Goal: Task Accomplishment & Management: Use online tool/utility

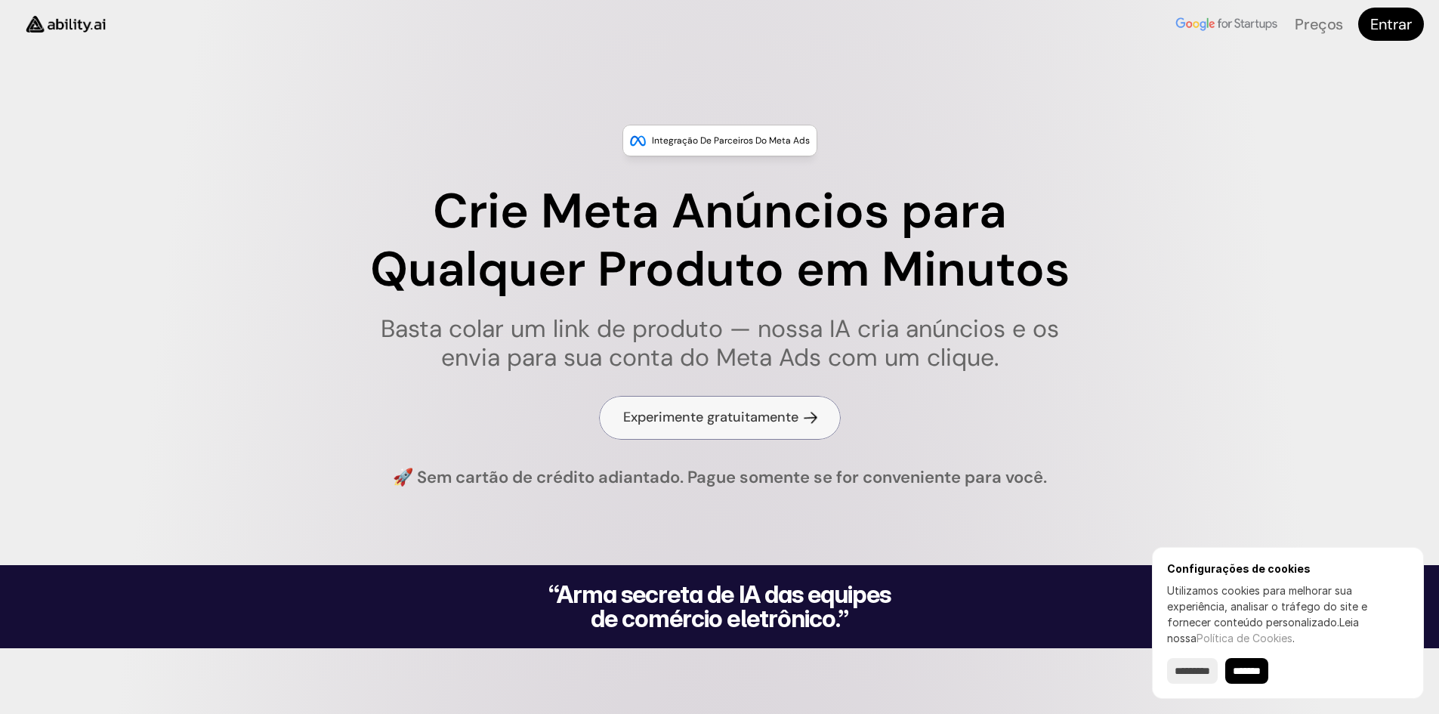
click at [692, 412] on font "Experimente gratuitamente" at bounding box center [710, 417] width 175 height 18
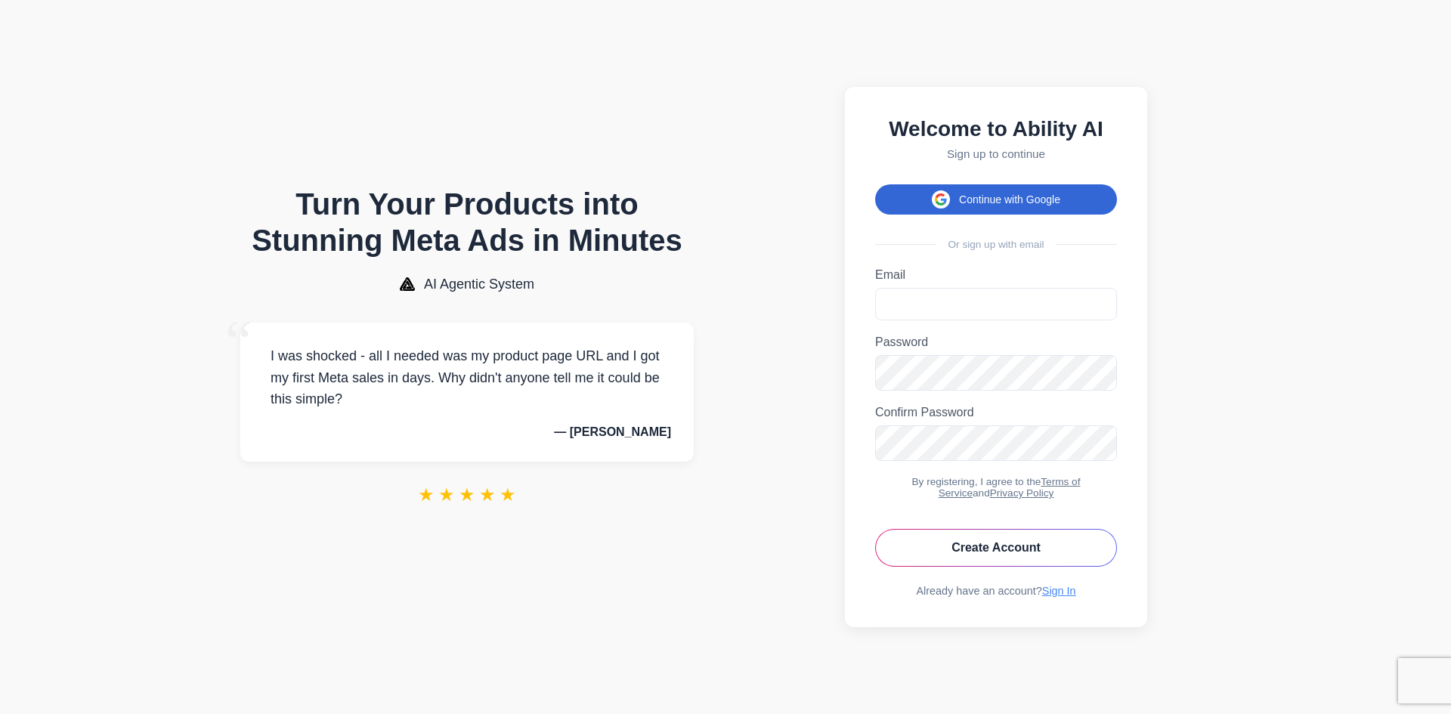
click at [1017, 190] on button "Continue with Google" at bounding box center [996, 199] width 242 height 30
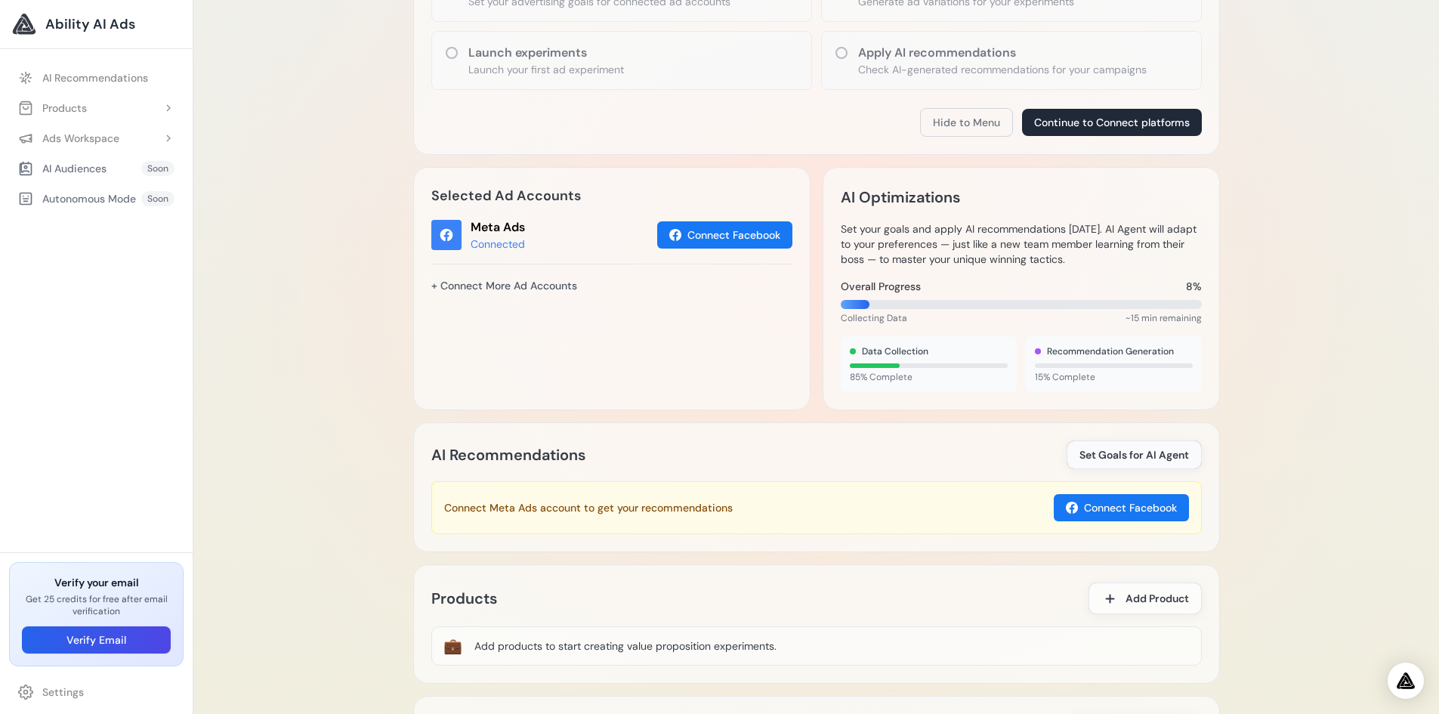
scroll to position [378, 0]
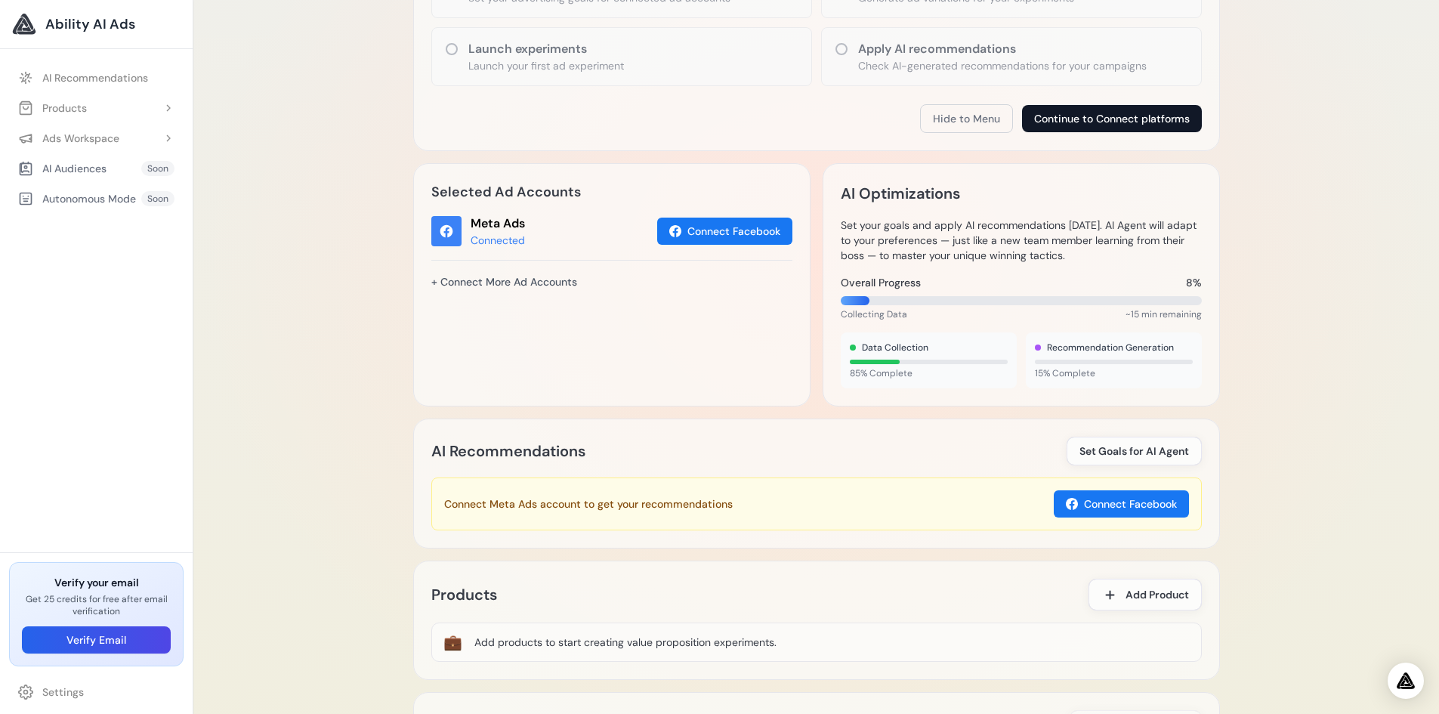
click at [1129, 119] on button "Continue to Connect platforms" at bounding box center [1112, 118] width 180 height 27
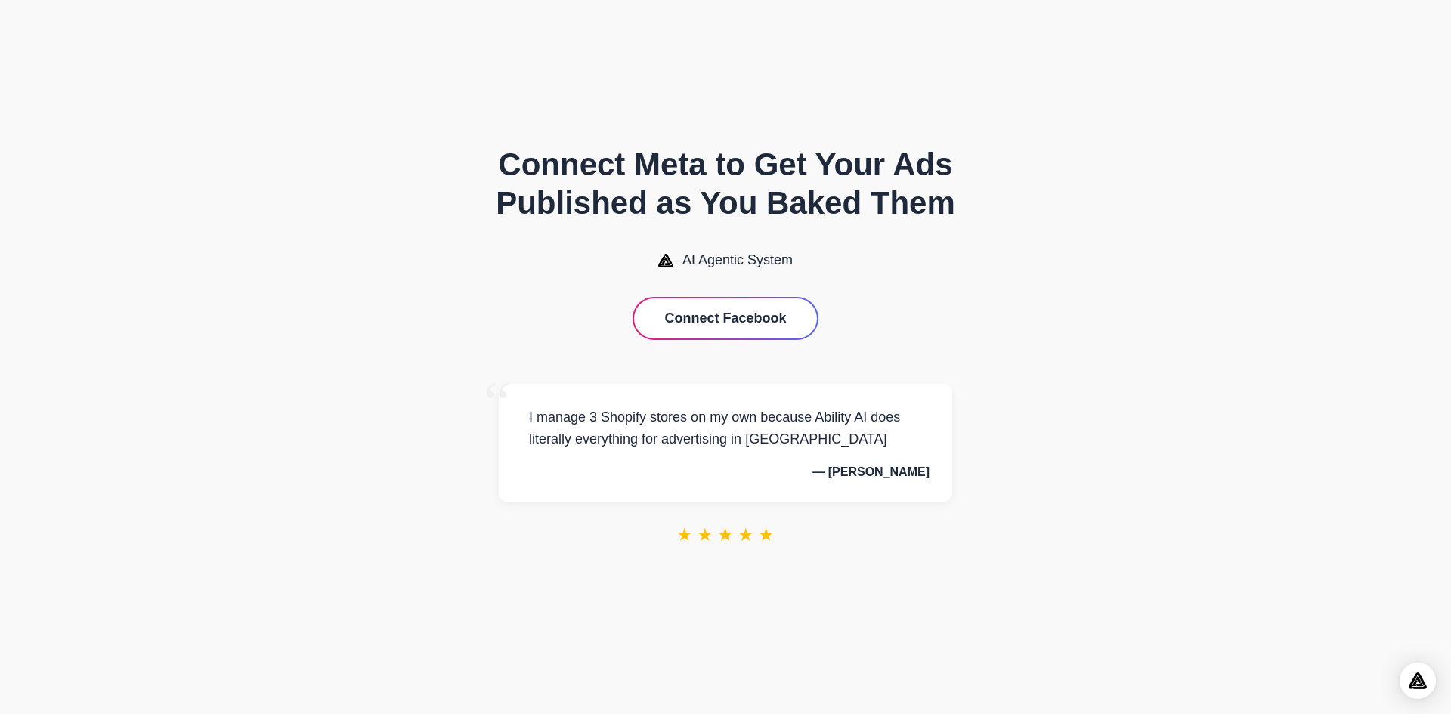
click at [762, 323] on button "Connect Facebook" at bounding box center [725, 318] width 182 height 40
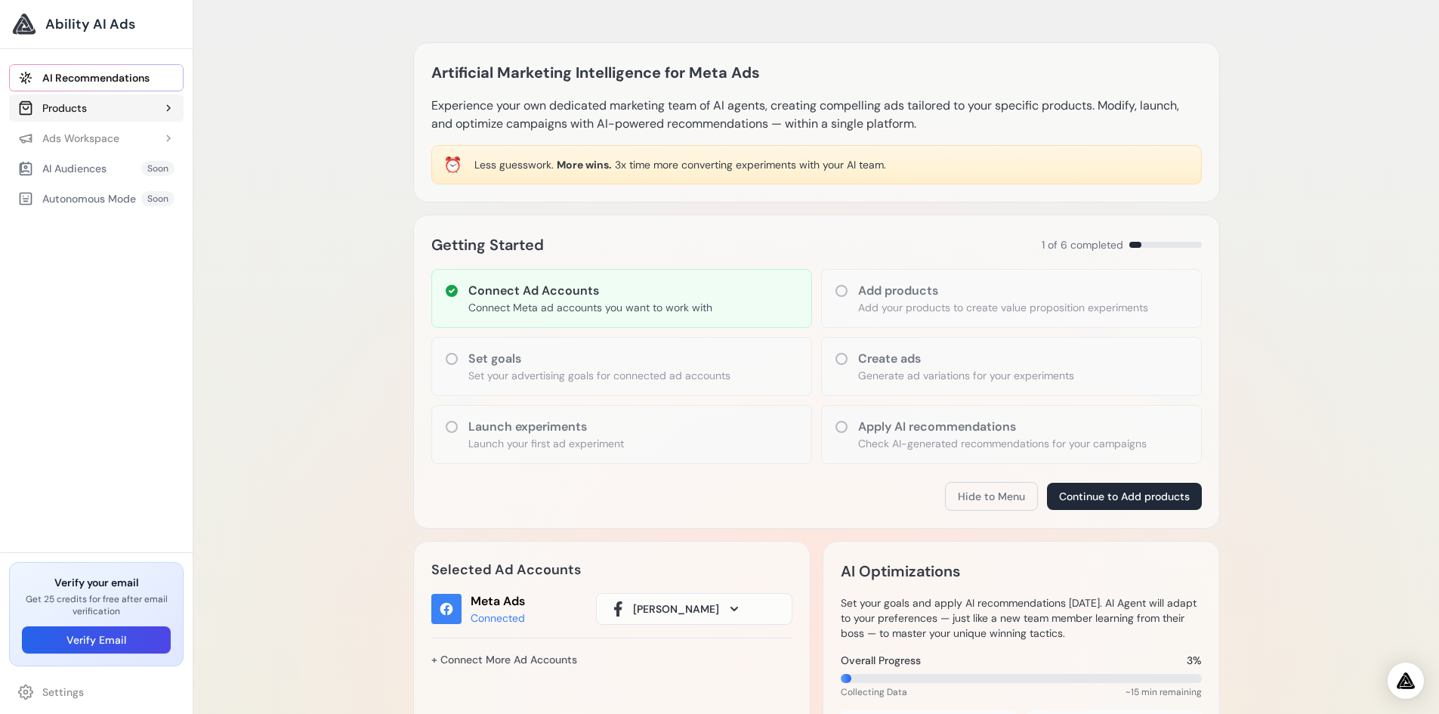
click at [91, 117] on button "Products" at bounding box center [96, 107] width 175 height 27
click at [105, 171] on div "Ads Workspace" at bounding box center [68, 171] width 101 height 15
click at [89, 231] on div "AI Audiences" at bounding box center [62, 234] width 88 height 15
click at [1266, 474] on div "Artificial Marketing Intelligence for Meta Ads Experience your own dedicated ma…" at bounding box center [816, 625] width 1246 height 1251
click at [1015, 496] on button "Hide to Menu" at bounding box center [991, 496] width 93 height 29
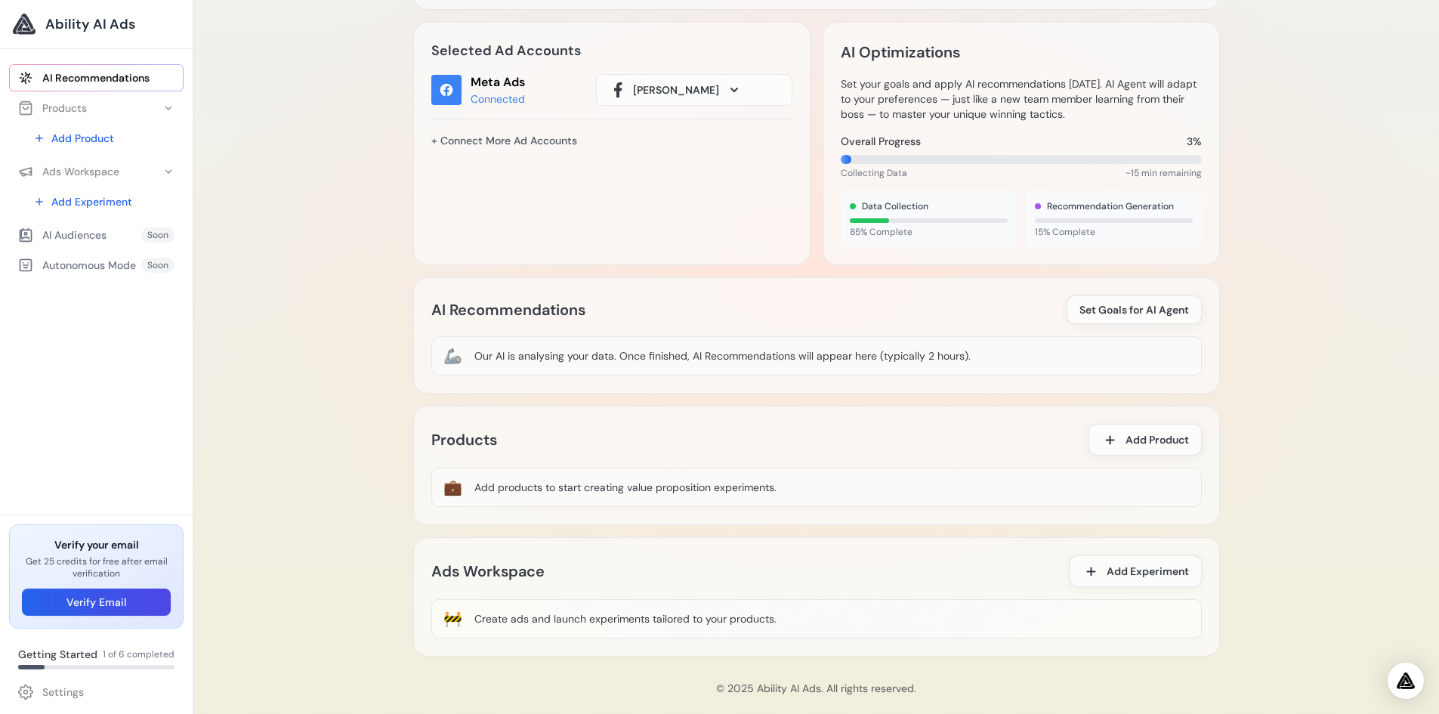
scroll to position [211, 0]
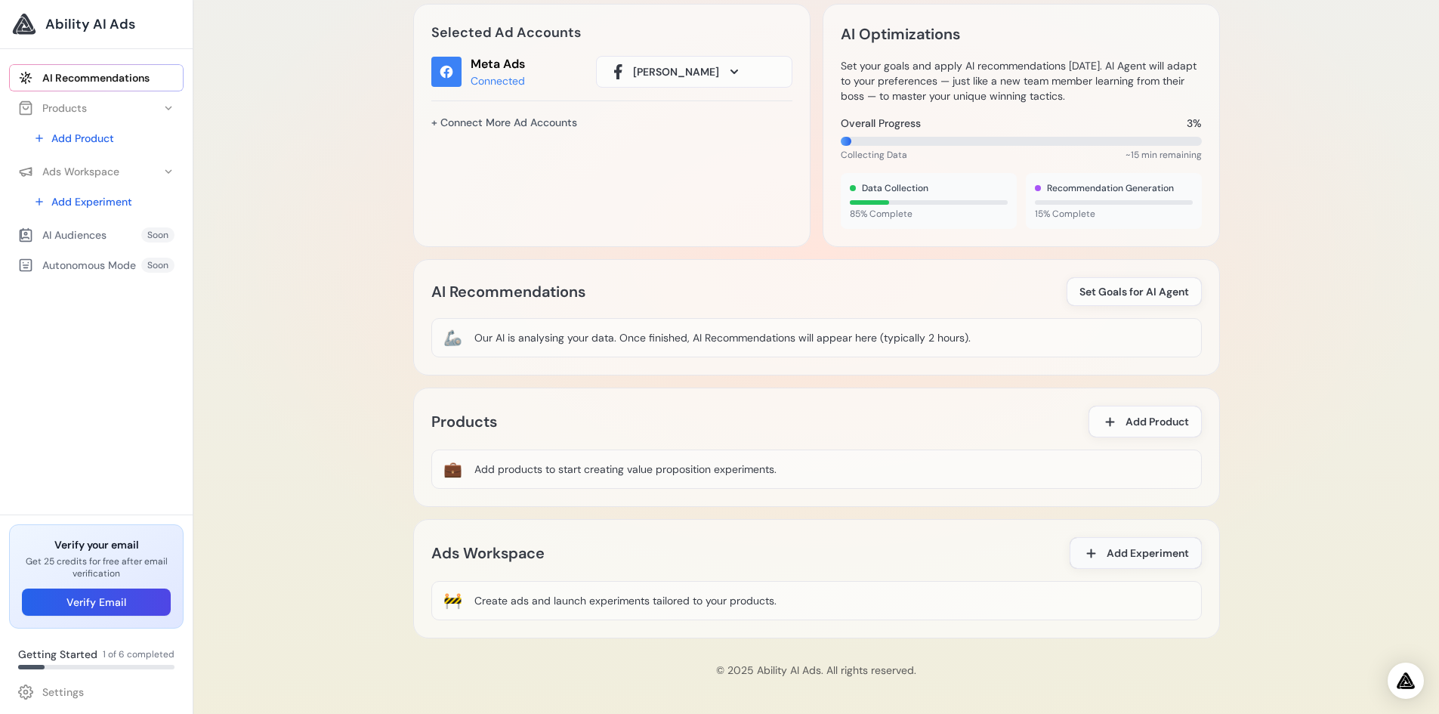
click at [1142, 562] on button "Add Experiment" at bounding box center [1136, 553] width 132 height 32
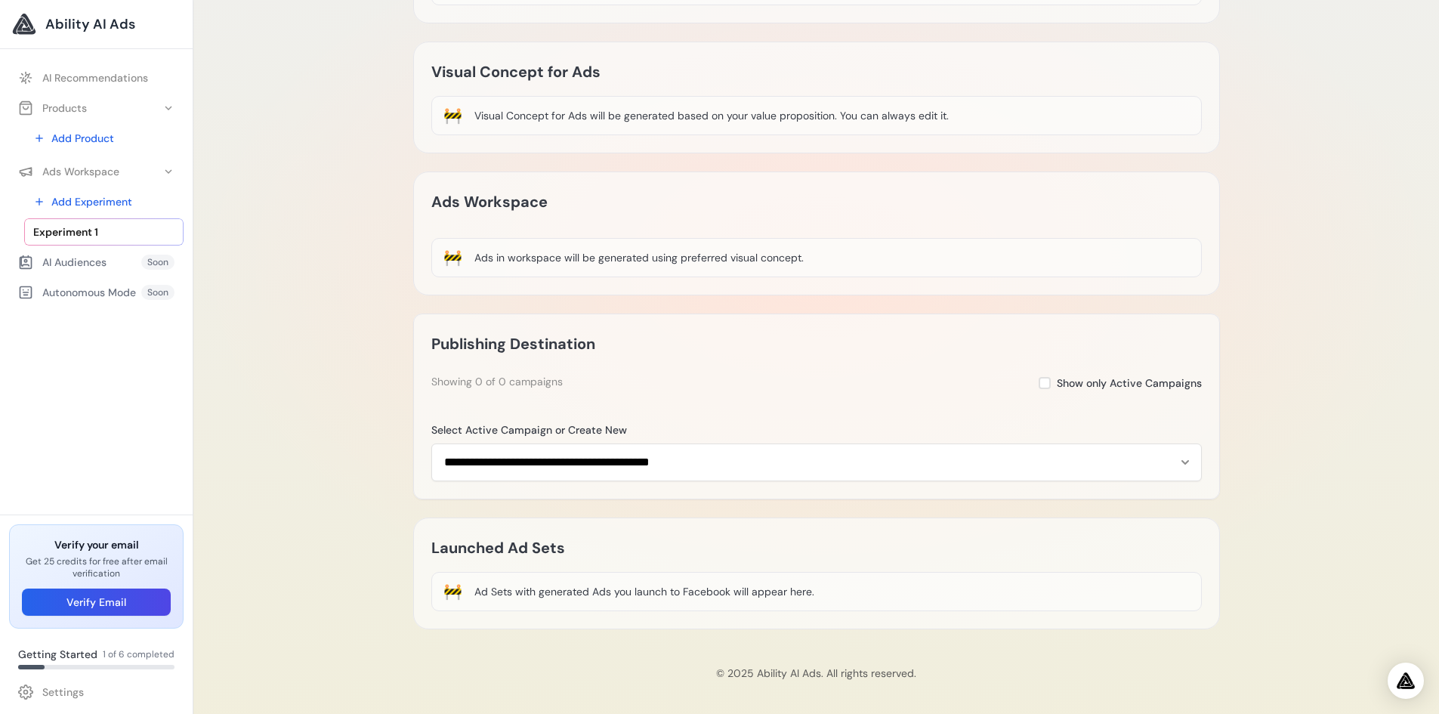
scroll to position [190, 0]
